Goal: Browse casually

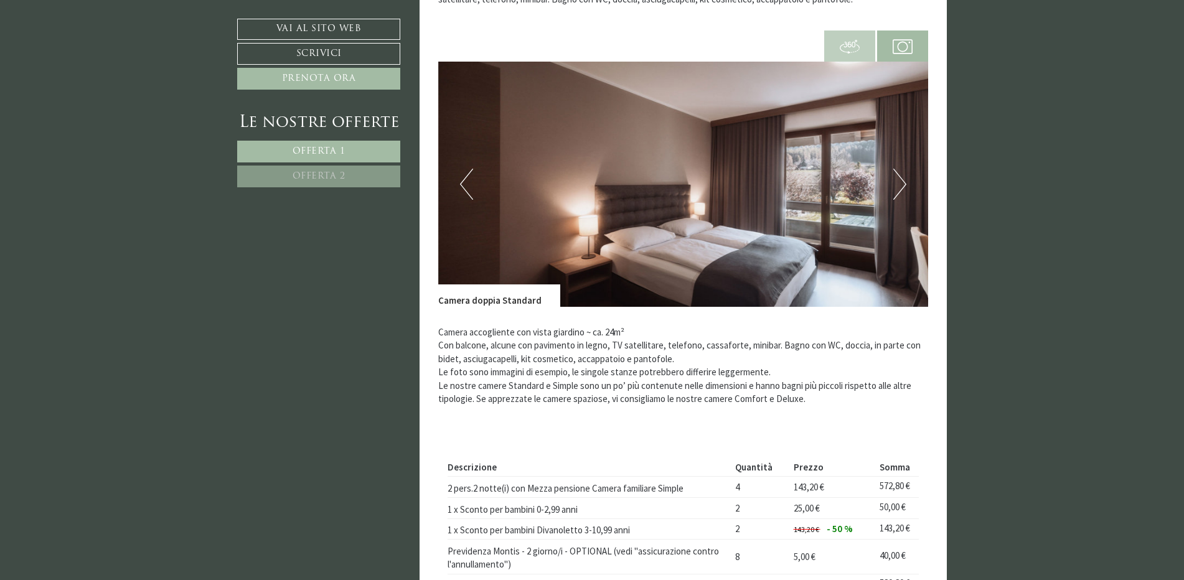
scroll to position [809, 0]
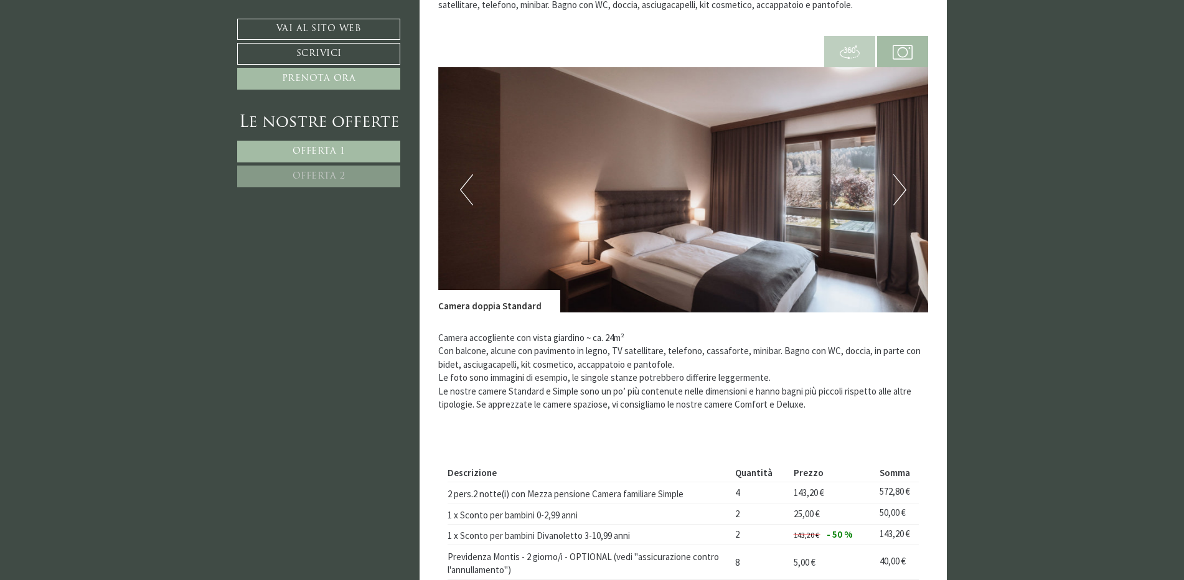
click at [906, 185] on img at bounding box center [683, 189] width 490 height 245
click at [901, 190] on button "Next" at bounding box center [899, 189] width 13 height 31
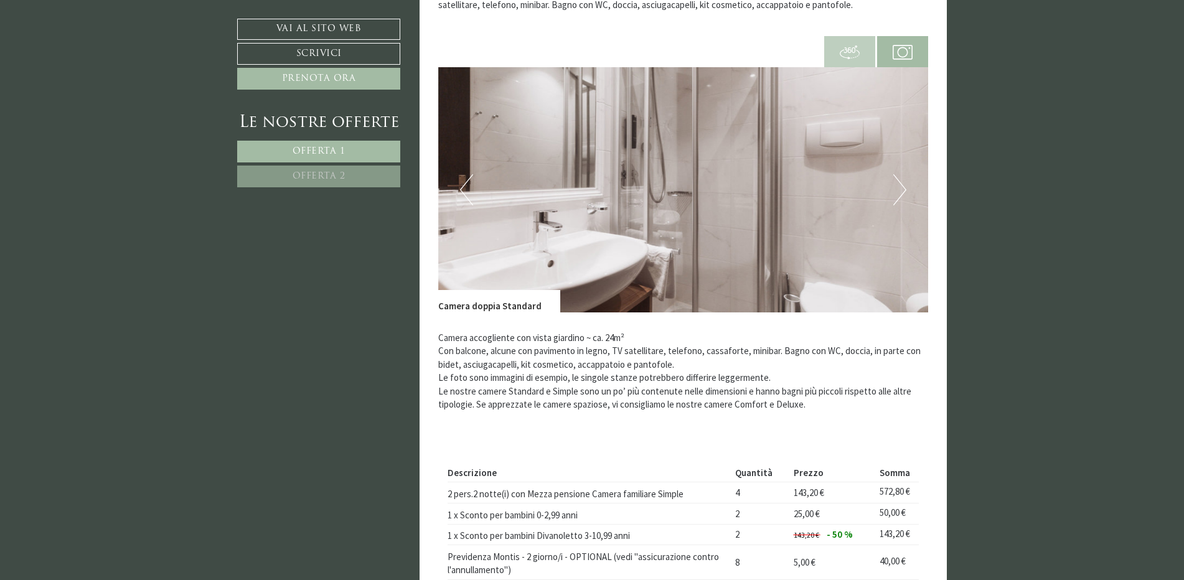
click at [901, 190] on button "Next" at bounding box center [899, 189] width 13 height 31
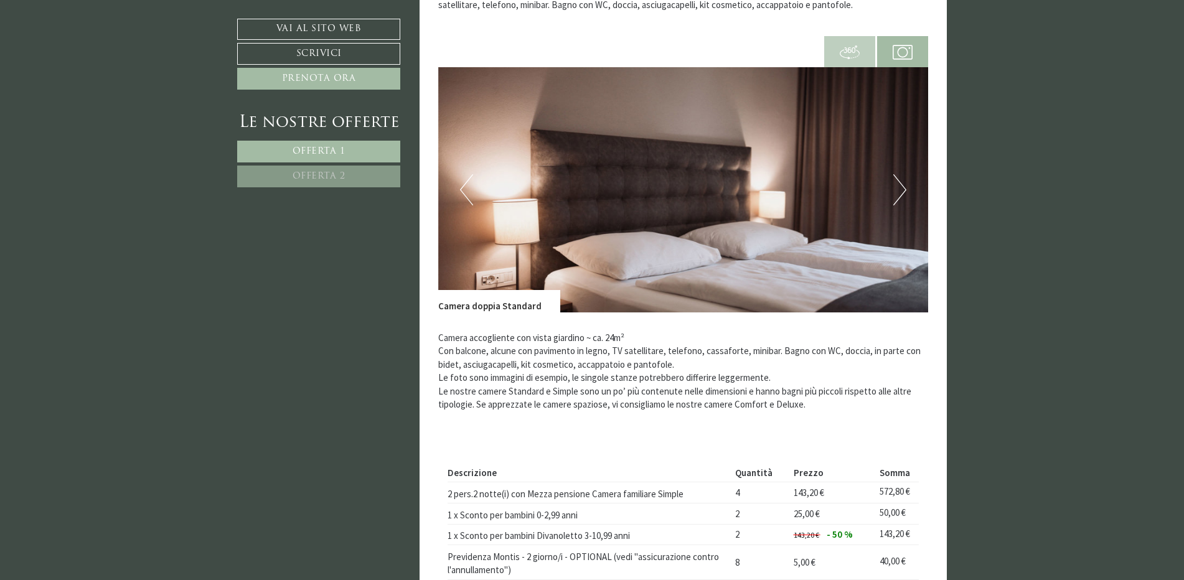
click at [901, 190] on button "Next" at bounding box center [899, 189] width 13 height 31
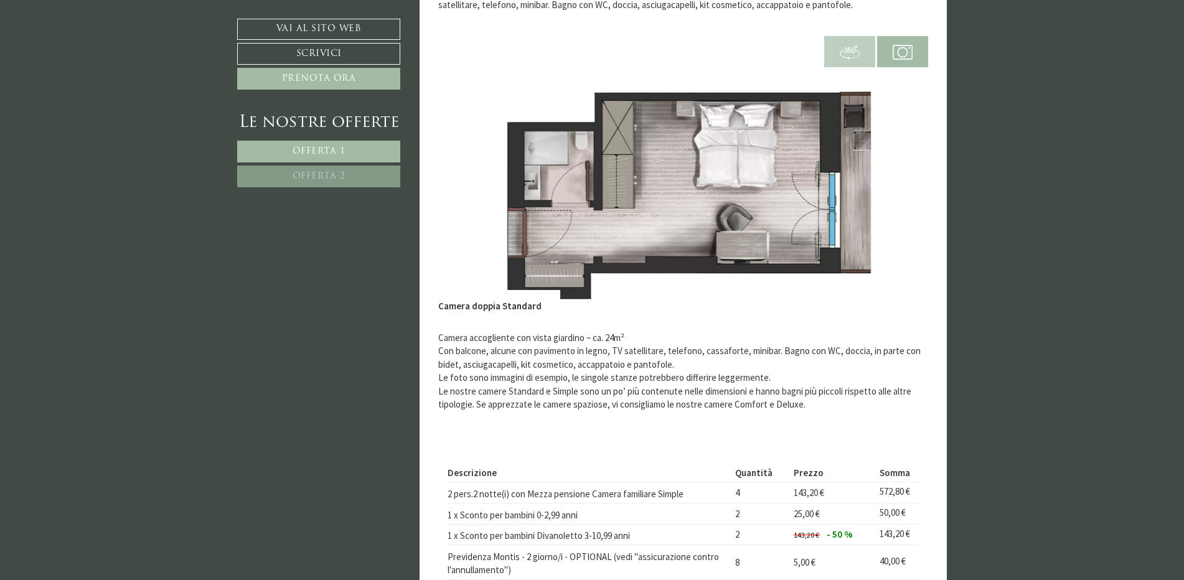
click at [901, 190] on button "Next" at bounding box center [899, 189] width 13 height 31
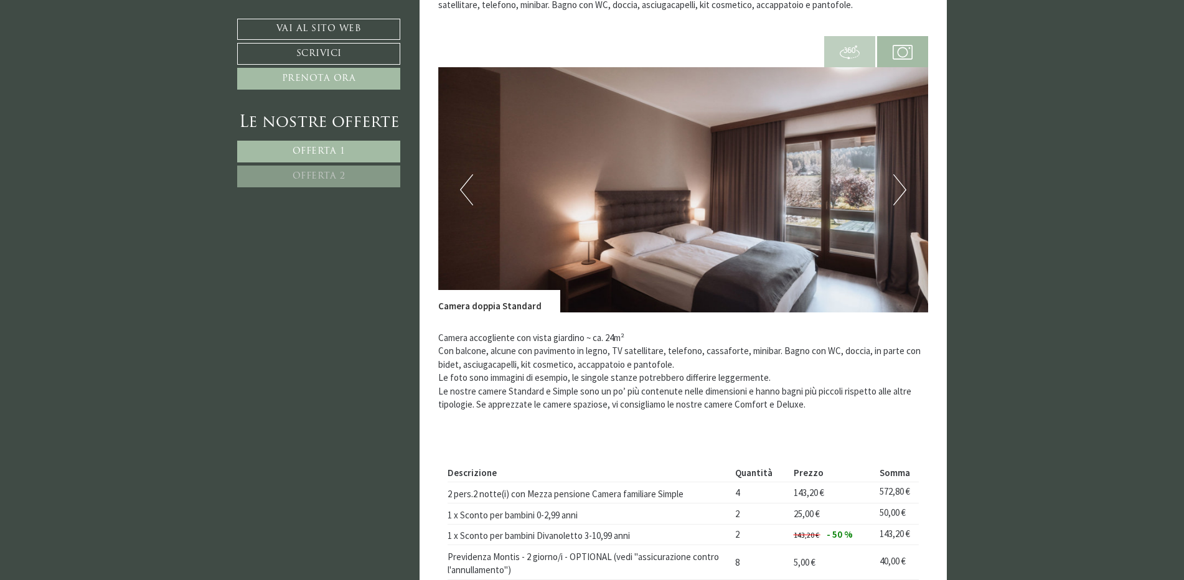
click at [474, 194] on img at bounding box center [683, 189] width 490 height 245
click at [461, 189] on button "Previous" at bounding box center [466, 189] width 13 height 31
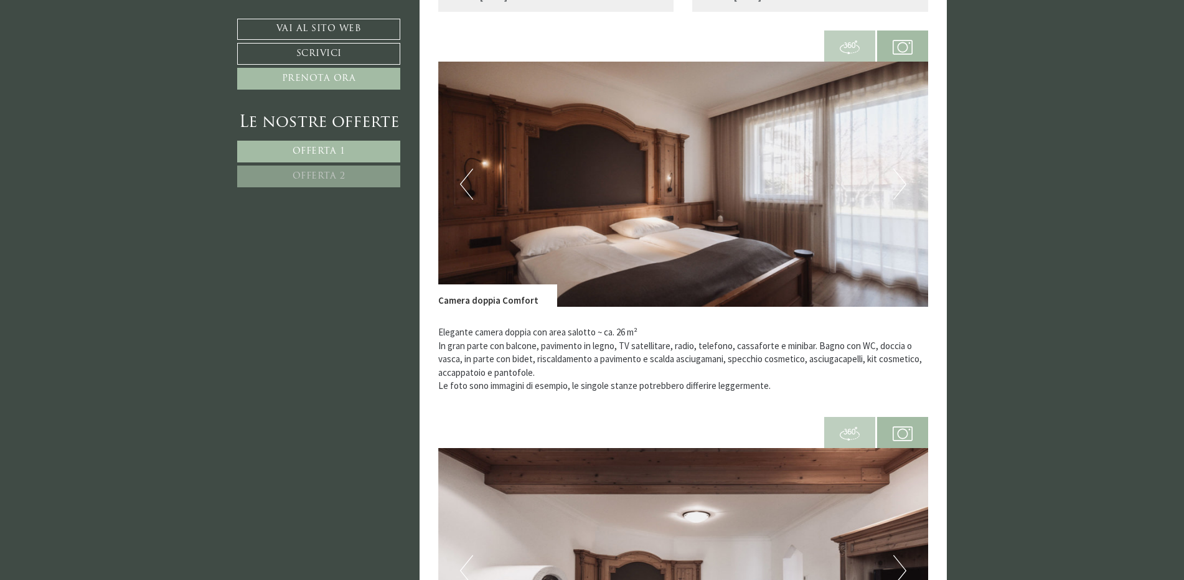
scroll to position [1867, 0]
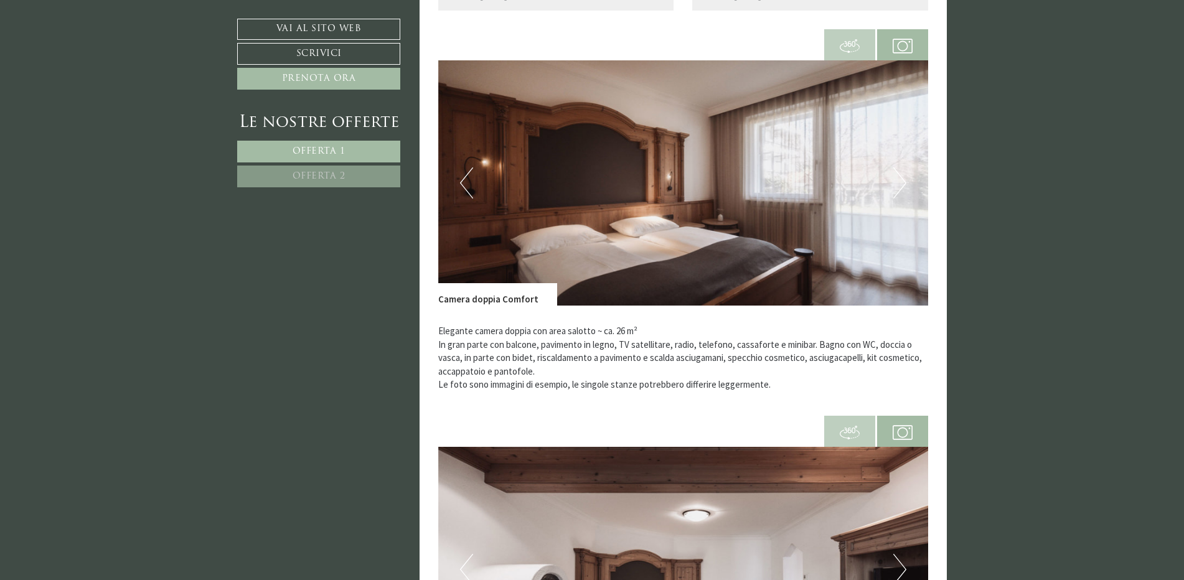
click at [914, 188] on img at bounding box center [683, 182] width 490 height 245
click at [909, 182] on img at bounding box center [683, 182] width 490 height 245
click at [904, 182] on button "Next" at bounding box center [899, 182] width 13 height 31
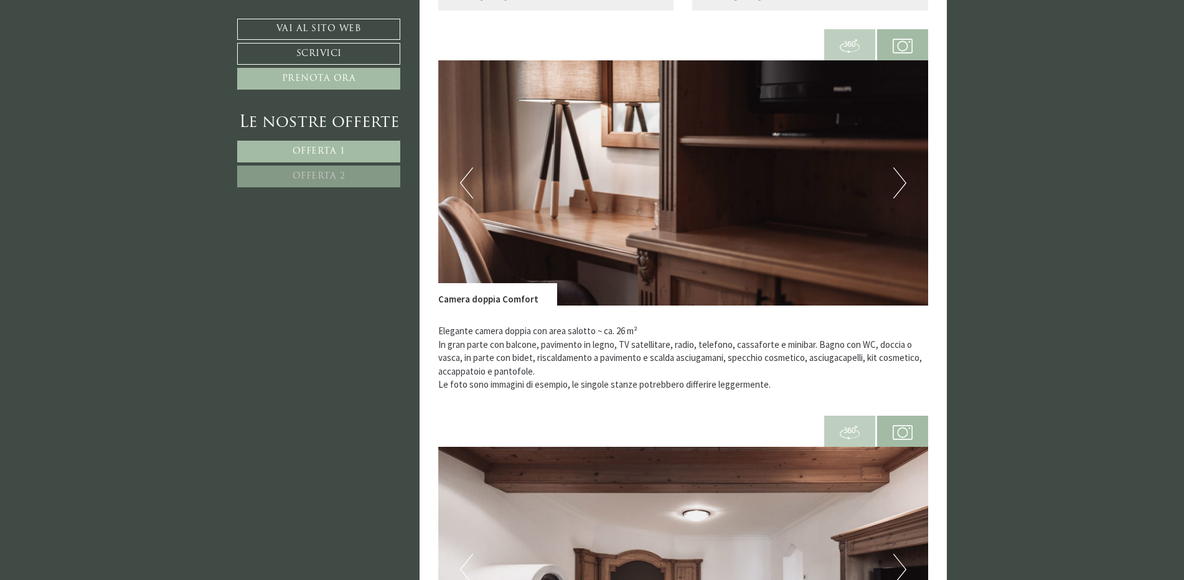
click at [904, 182] on button "Next" at bounding box center [899, 182] width 13 height 31
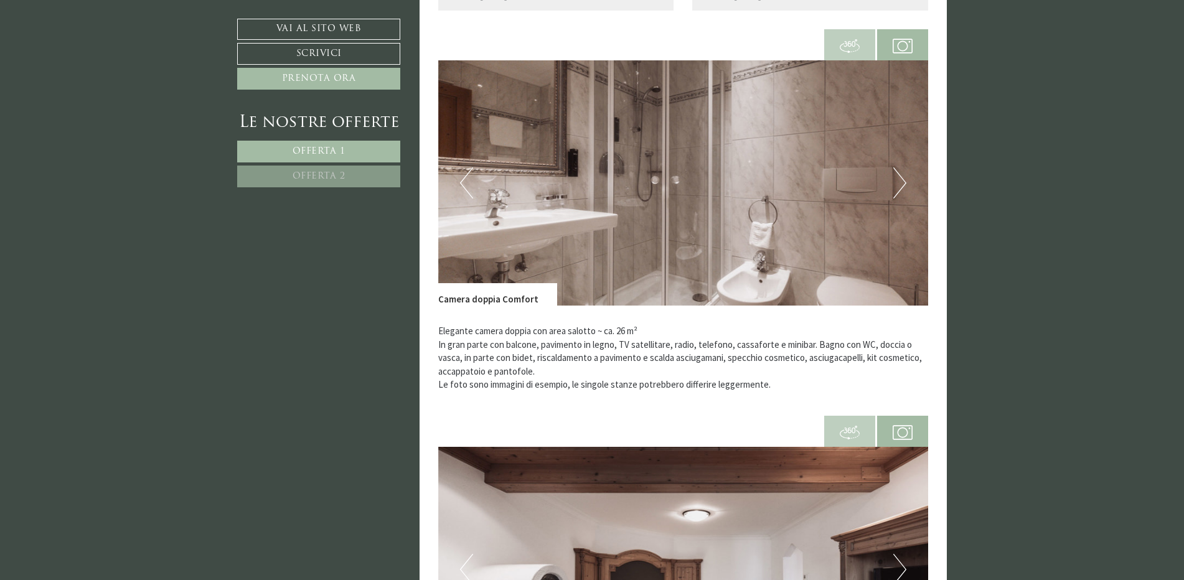
click at [897, 187] on button "Next" at bounding box center [899, 182] width 13 height 31
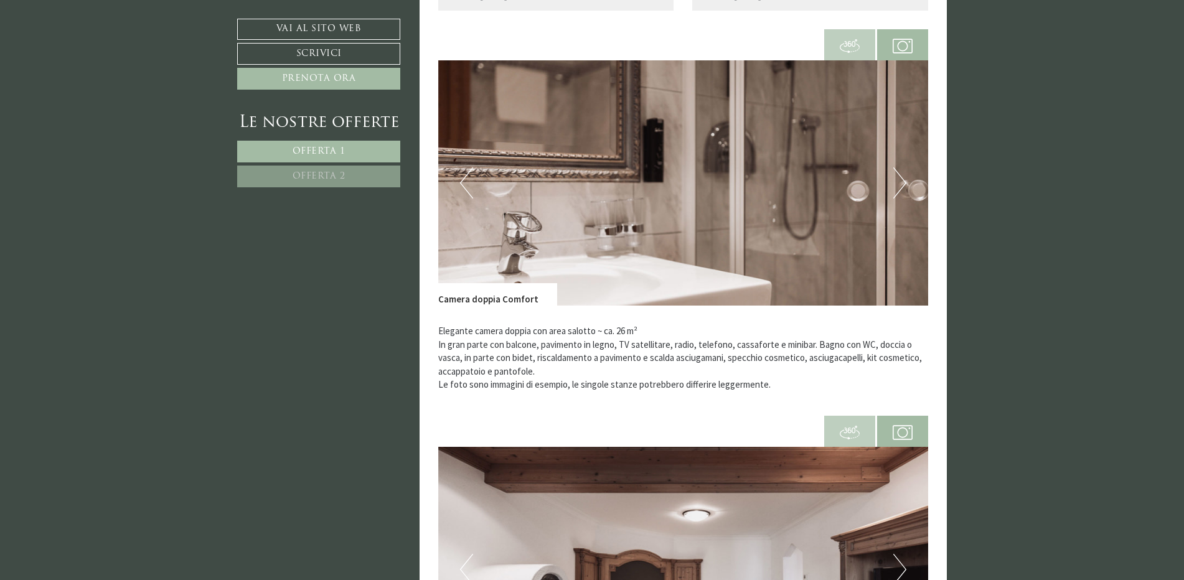
click at [897, 187] on button "Next" at bounding box center [899, 182] width 13 height 31
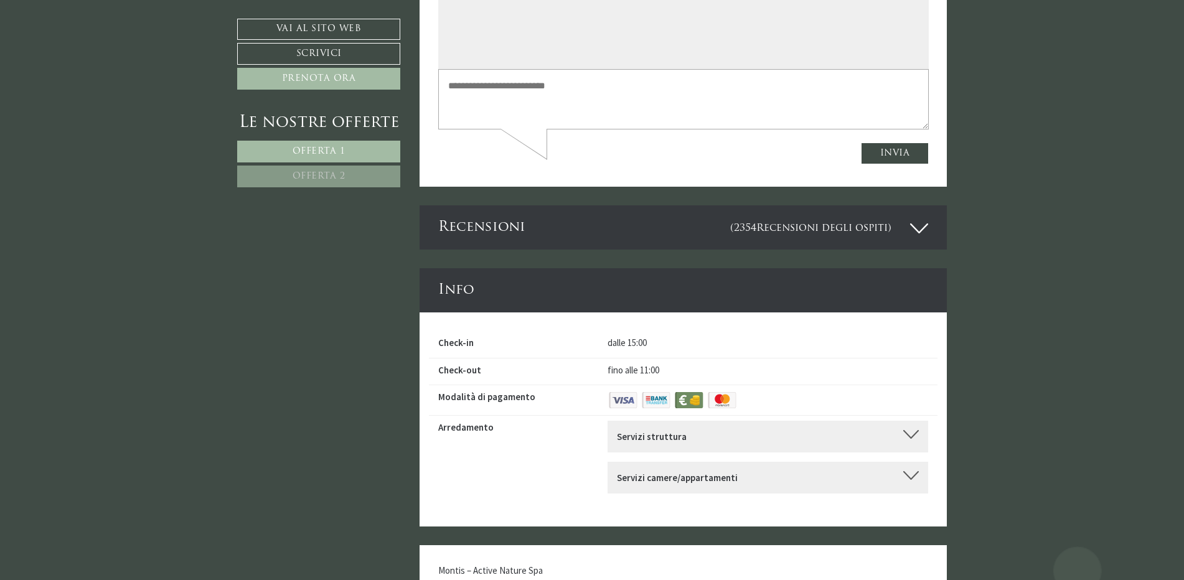
scroll to position [5120, 0]
